Goal: Task Accomplishment & Management: Use online tool/utility

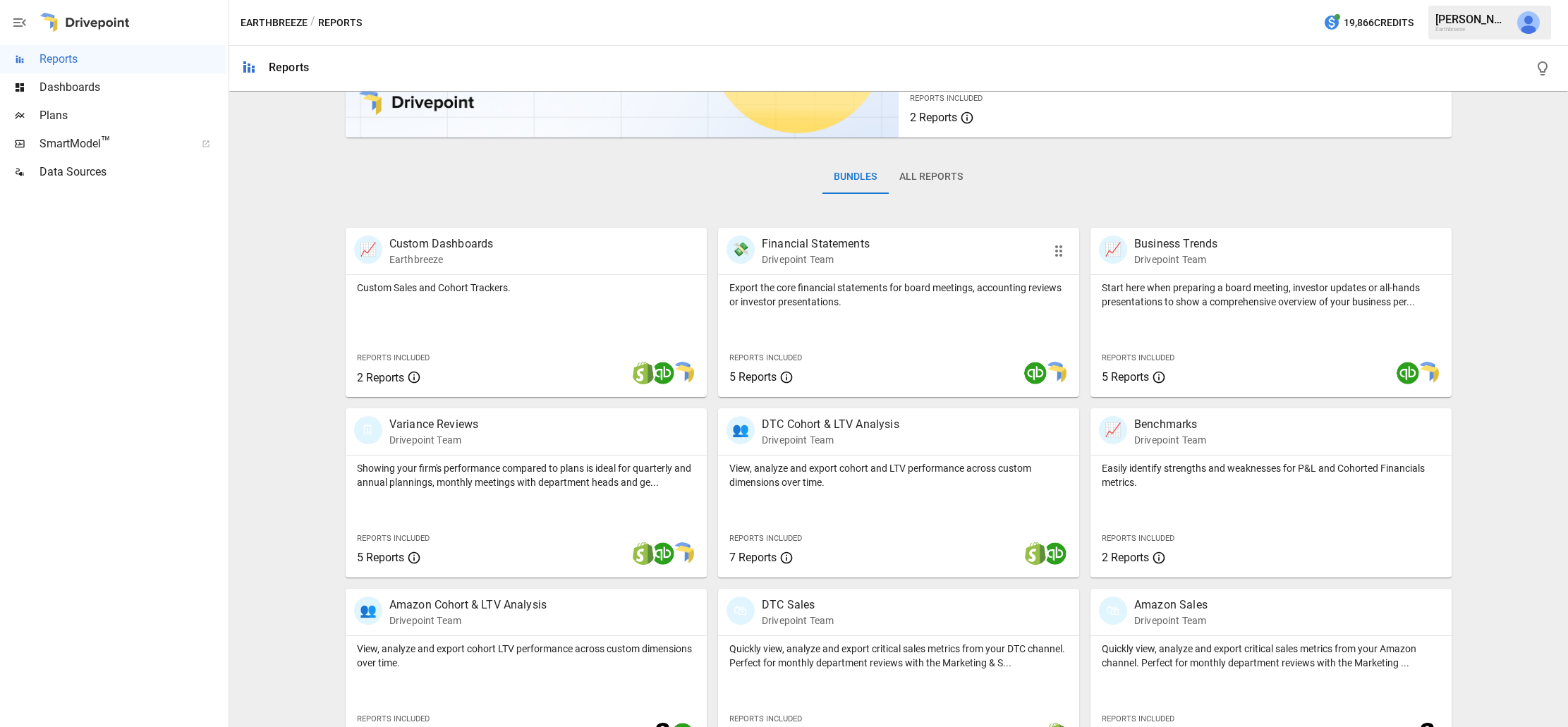
scroll to position [185, 0]
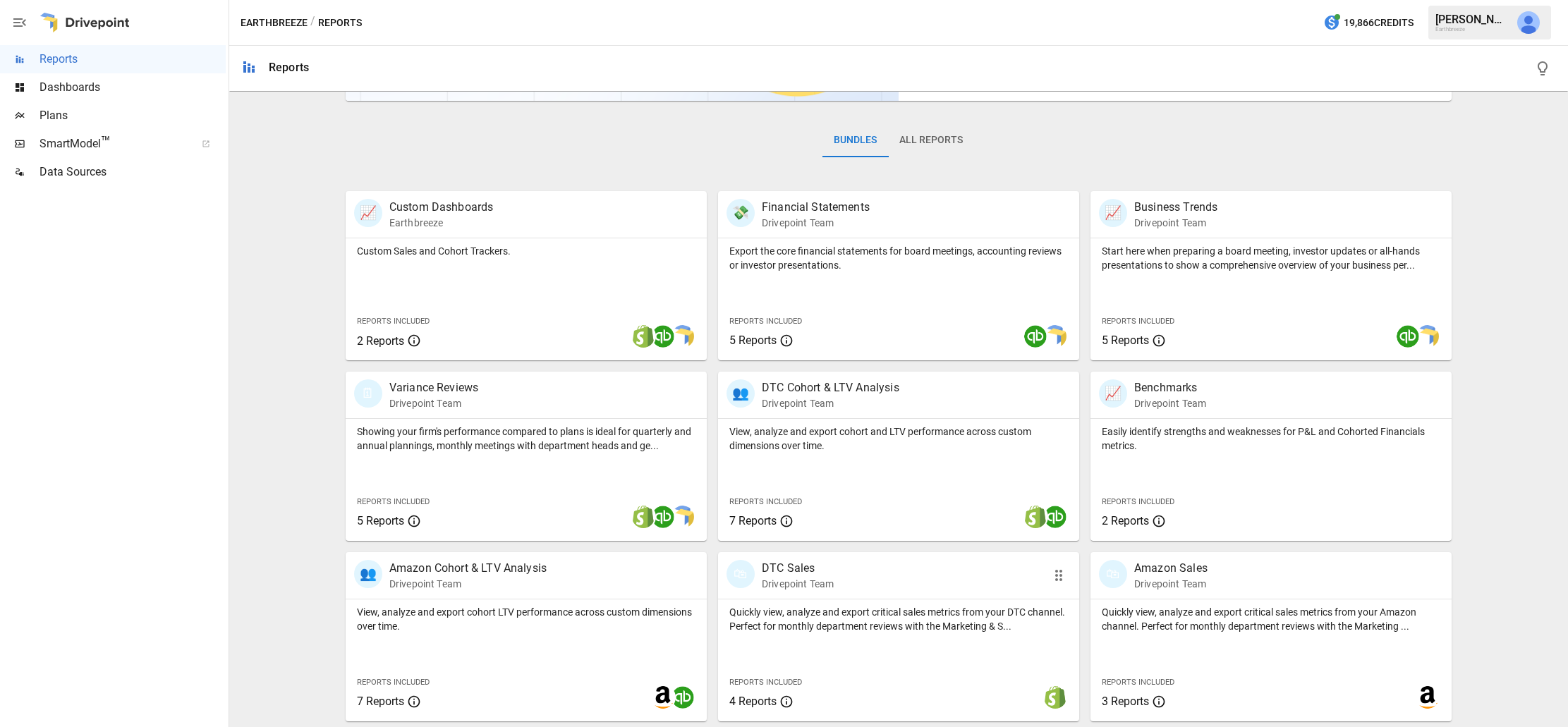
click at [822, 614] on p "Quickly view, analyze and export critical sales metrics from your DTC channel. …" at bounding box center [898, 619] width 339 height 28
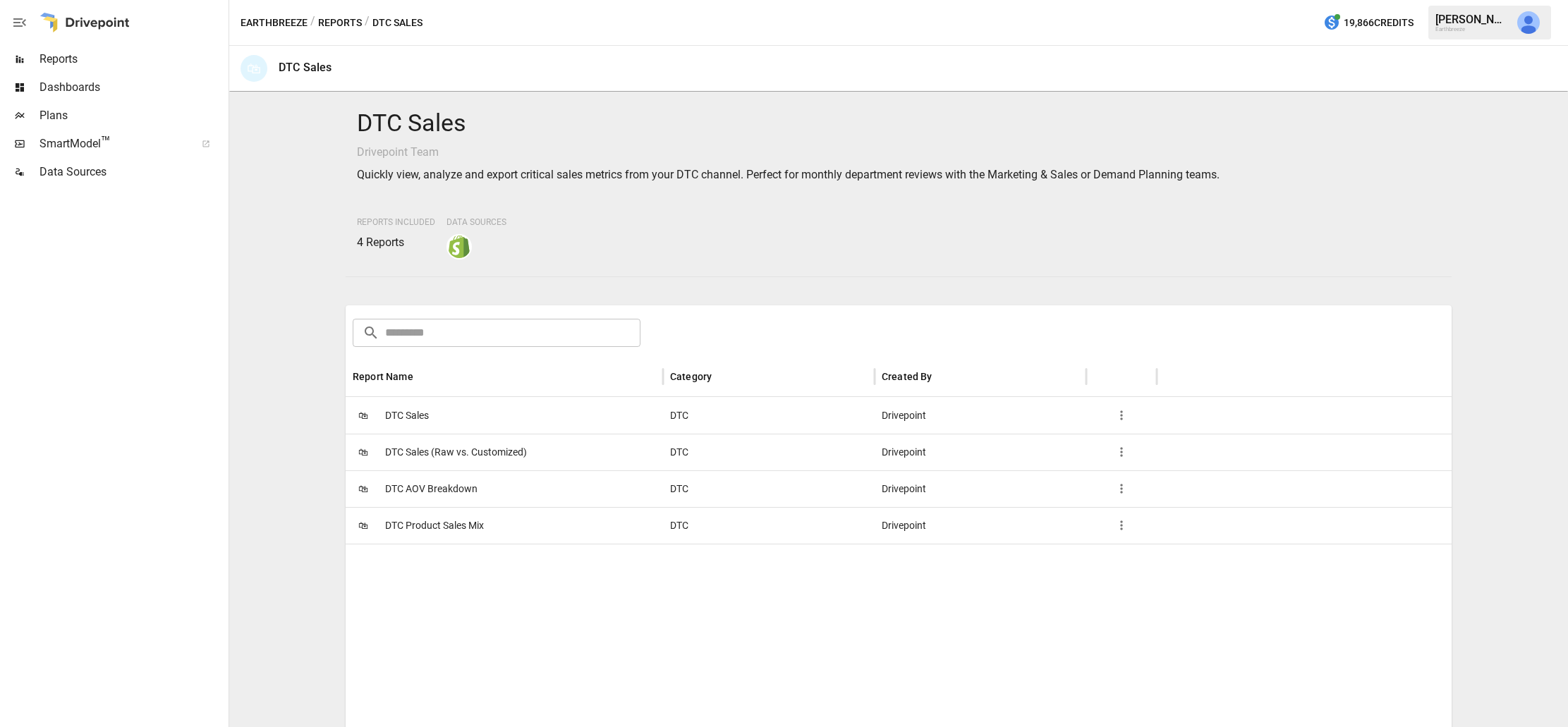
click at [405, 414] on span "DTC Sales" at bounding box center [407, 415] width 43 height 36
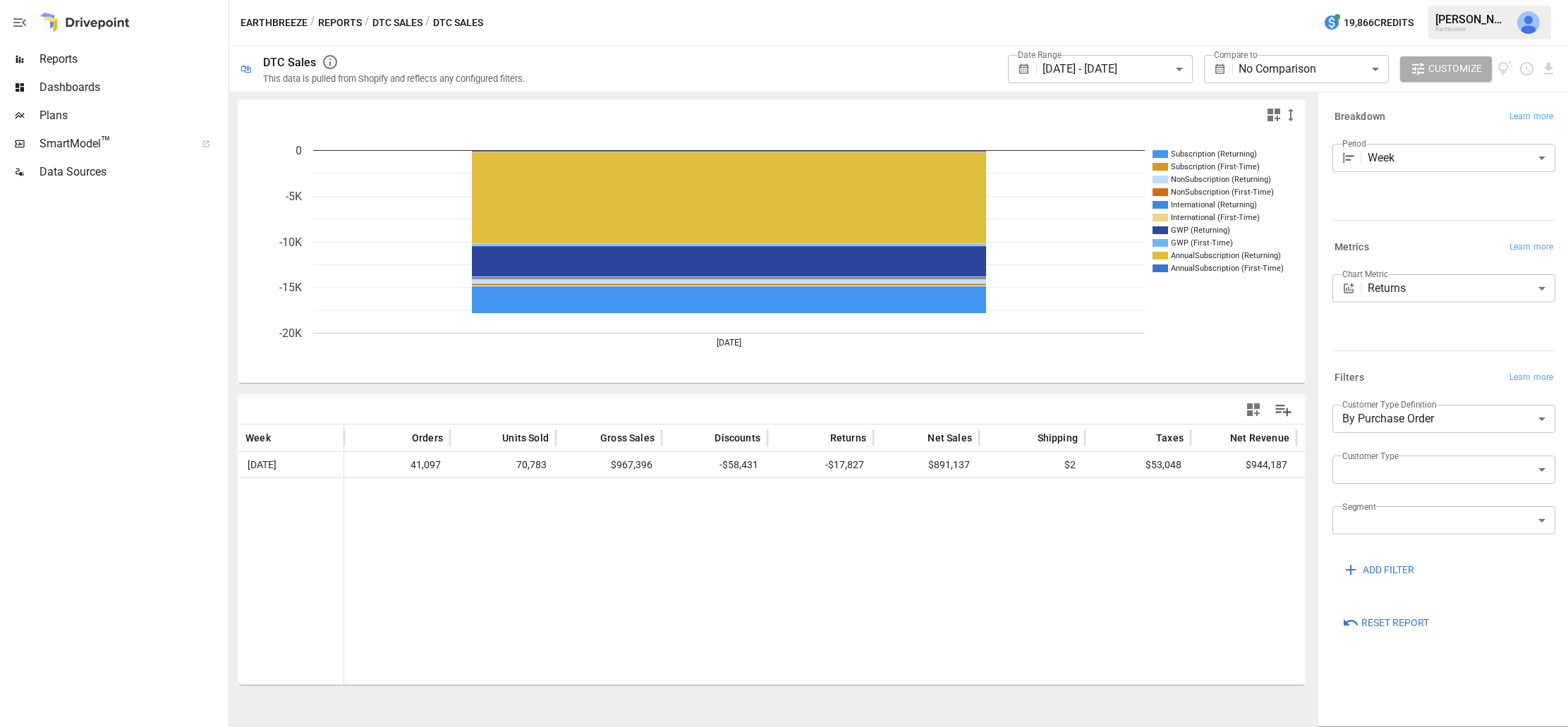
click at [1069, 0] on body "**********" at bounding box center [784, 0] width 1568 height 0
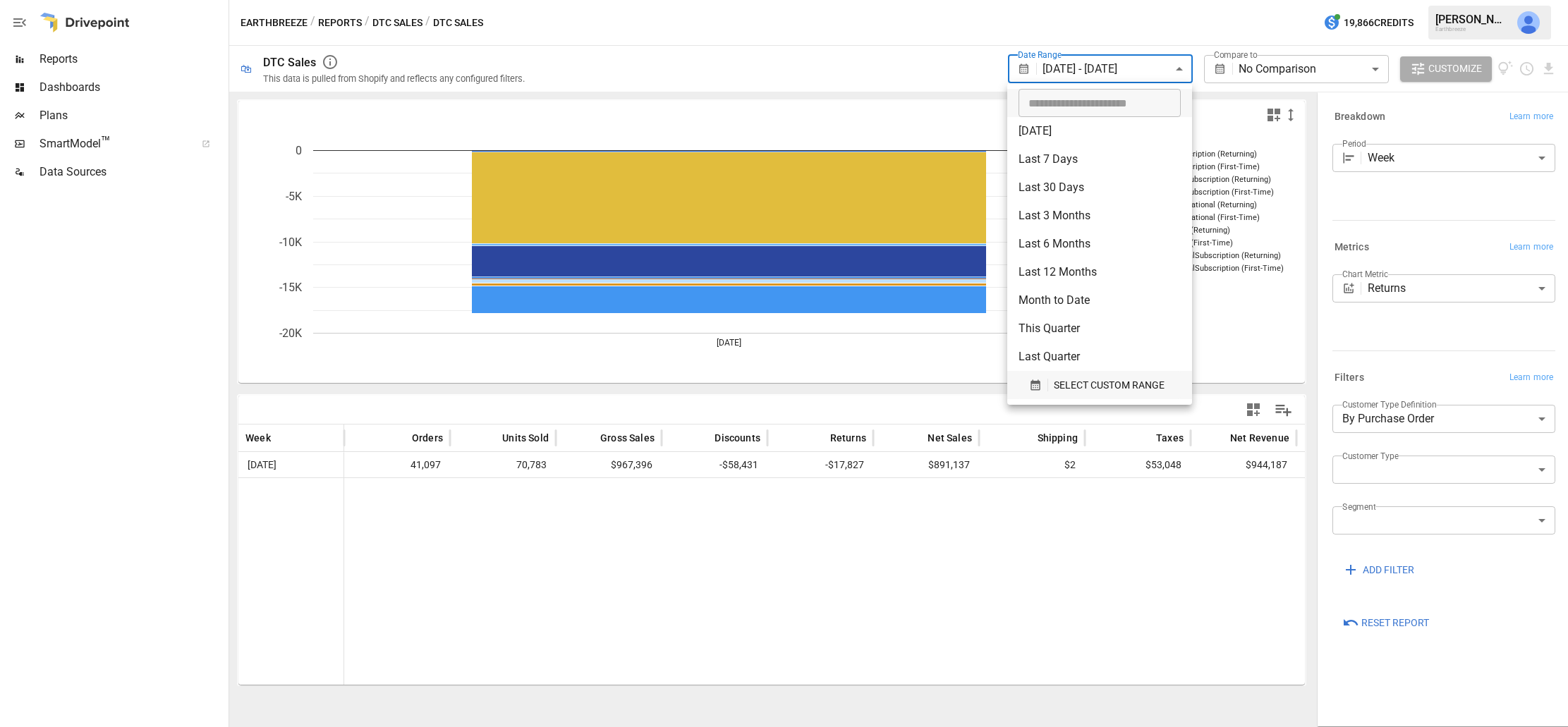
click at [1074, 382] on span "SELECT CUSTOM RANGE" at bounding box center [1108, 385] width 111 height 18
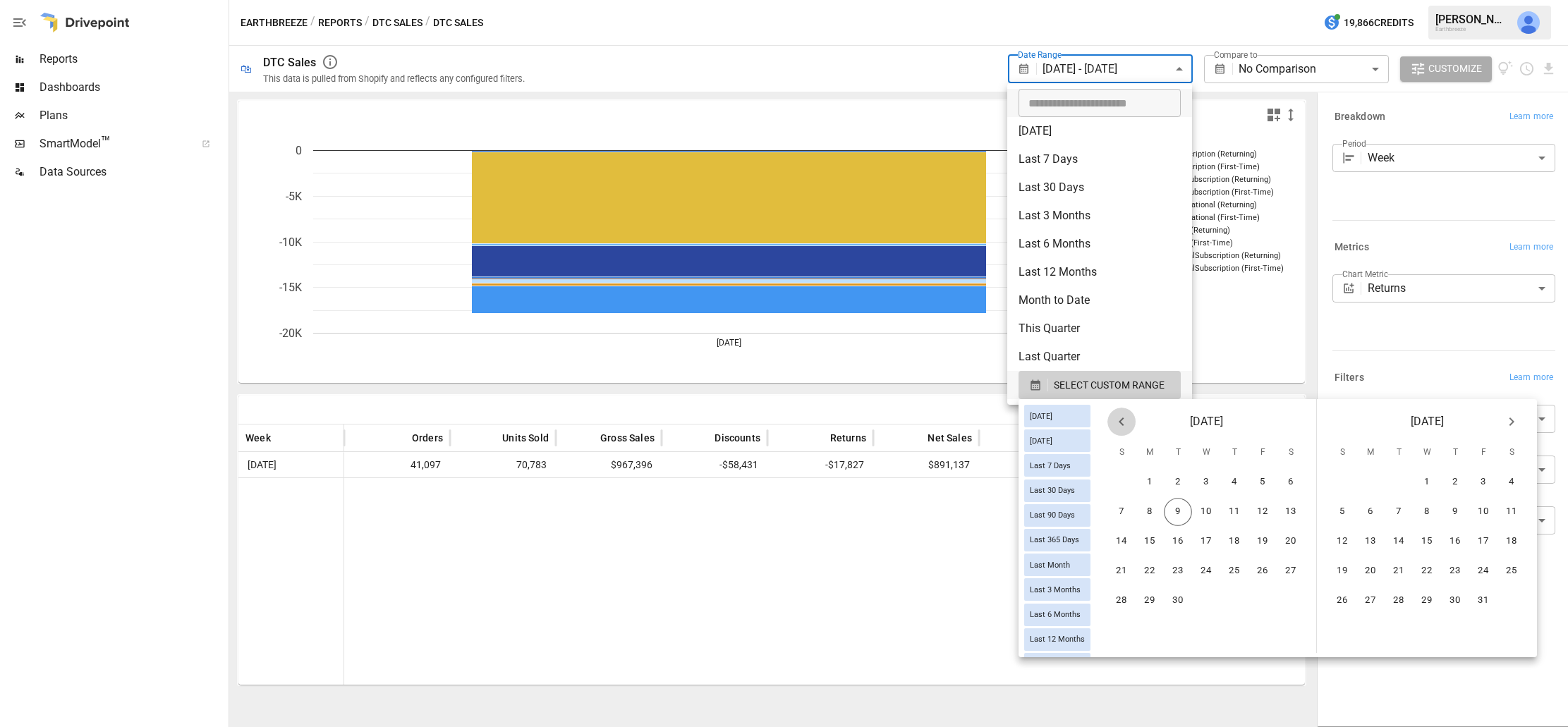
click at [1116, 424] on icon "Previous month" at bounding box center [1121, 422] width 17 height 17
click at [1118, 627] on button "31" at bounding box center [1122, 630] width 28 height 28
click at [1509, 482] on button "6" at bounding box center [1511, 482] width 28 height 28
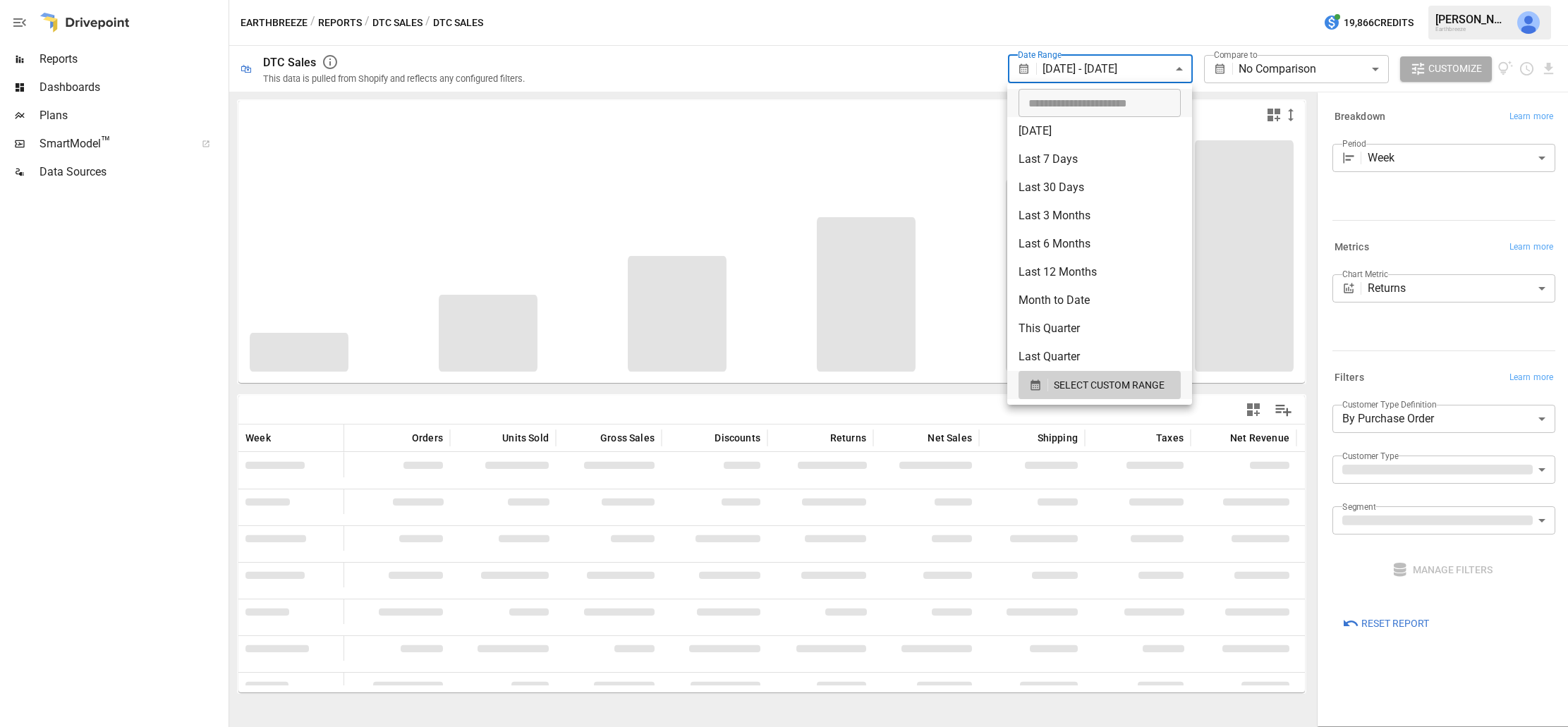
click at [864, 38] on div at bounding box center [784, 364] width 1568 height 727
